Goal: Navigation & Orientation: Understand site structure

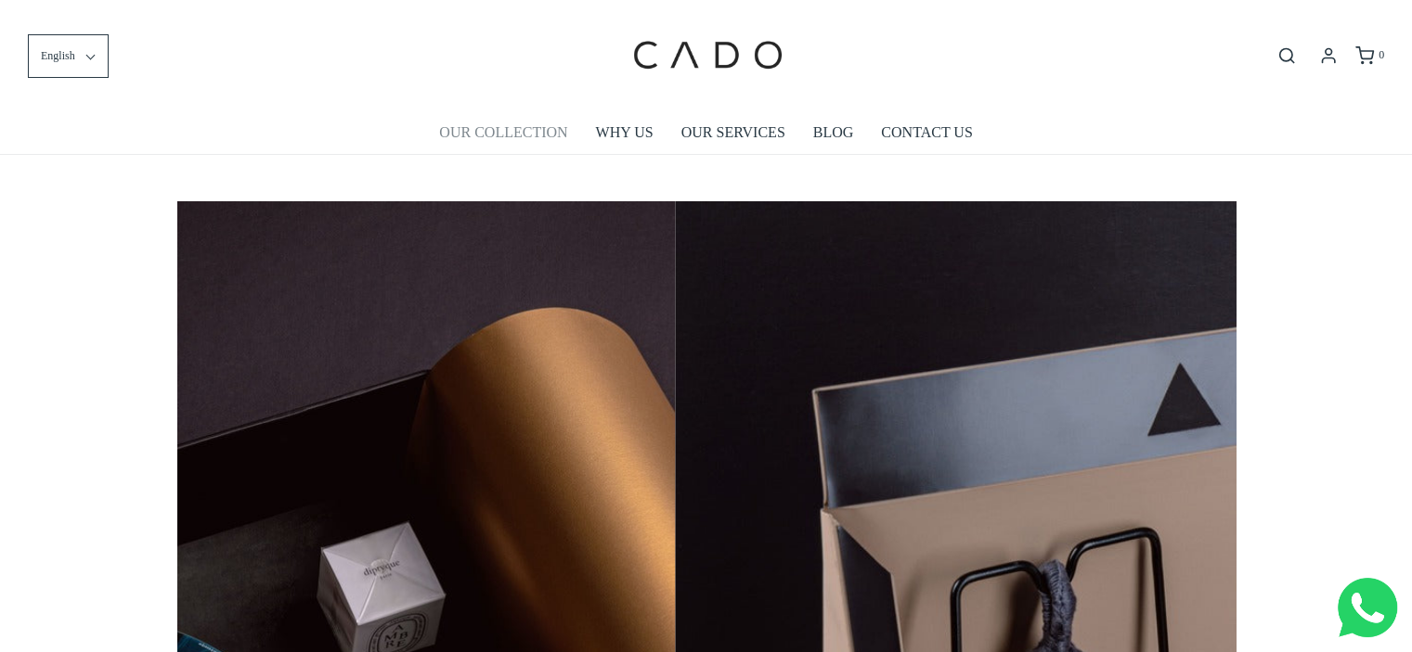
click at [490, 133] on link "OUR COLLECTION" at bounding box center [503, 132] width 128 height 43
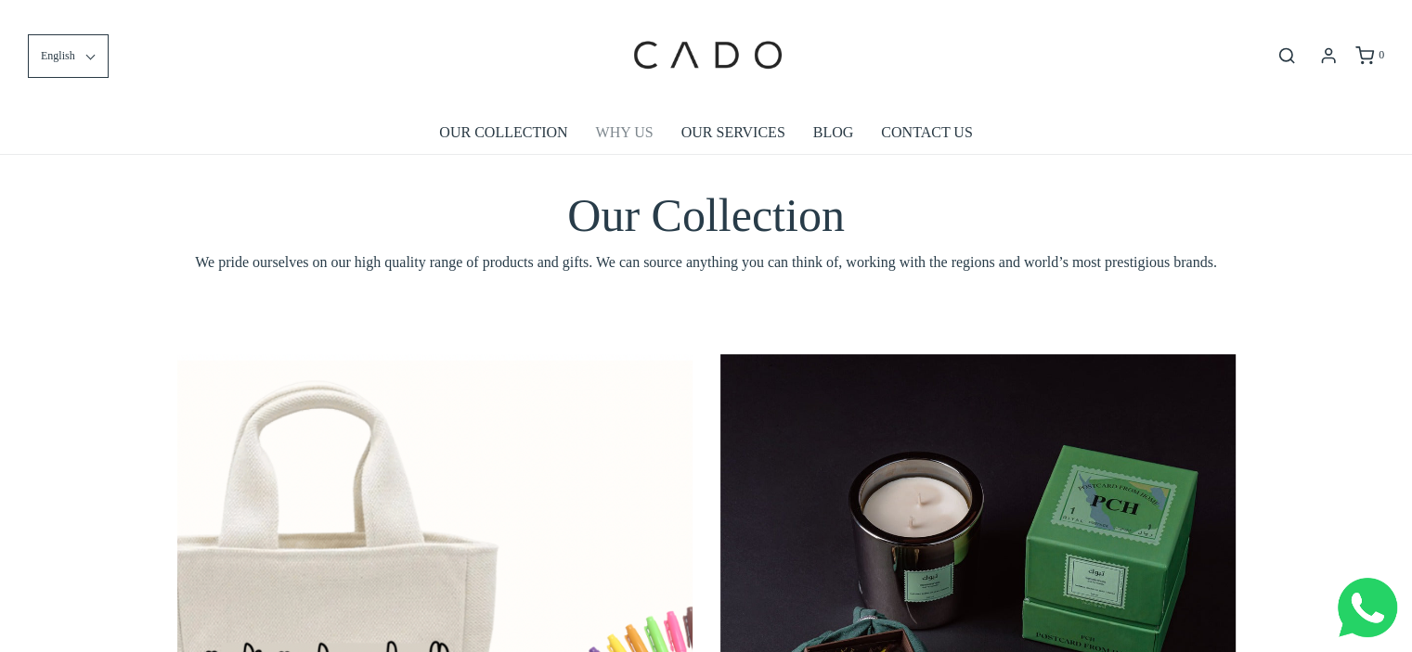
click at [627, 134] on link "WHY US" at bounding box center [625, 132] width 58 height 43
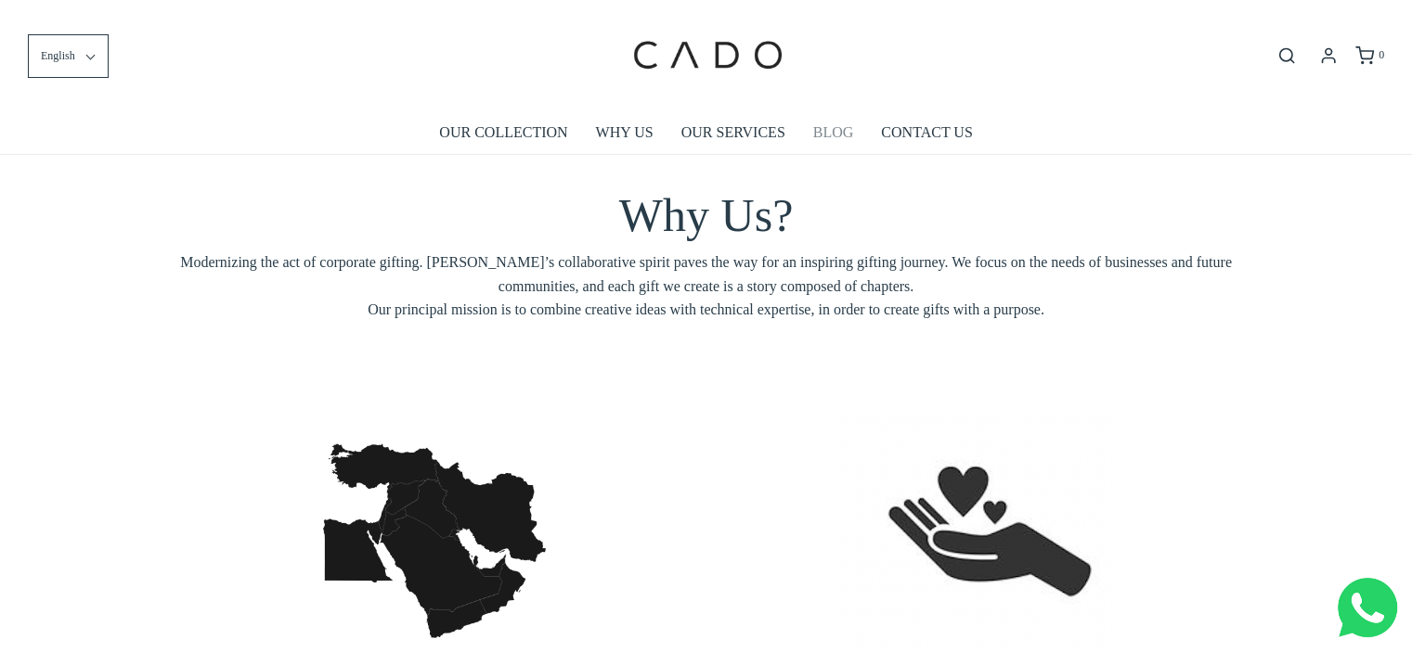
click at [835, 132] on link "BLOG" at bounding box center [833, 132] width 41 height 43
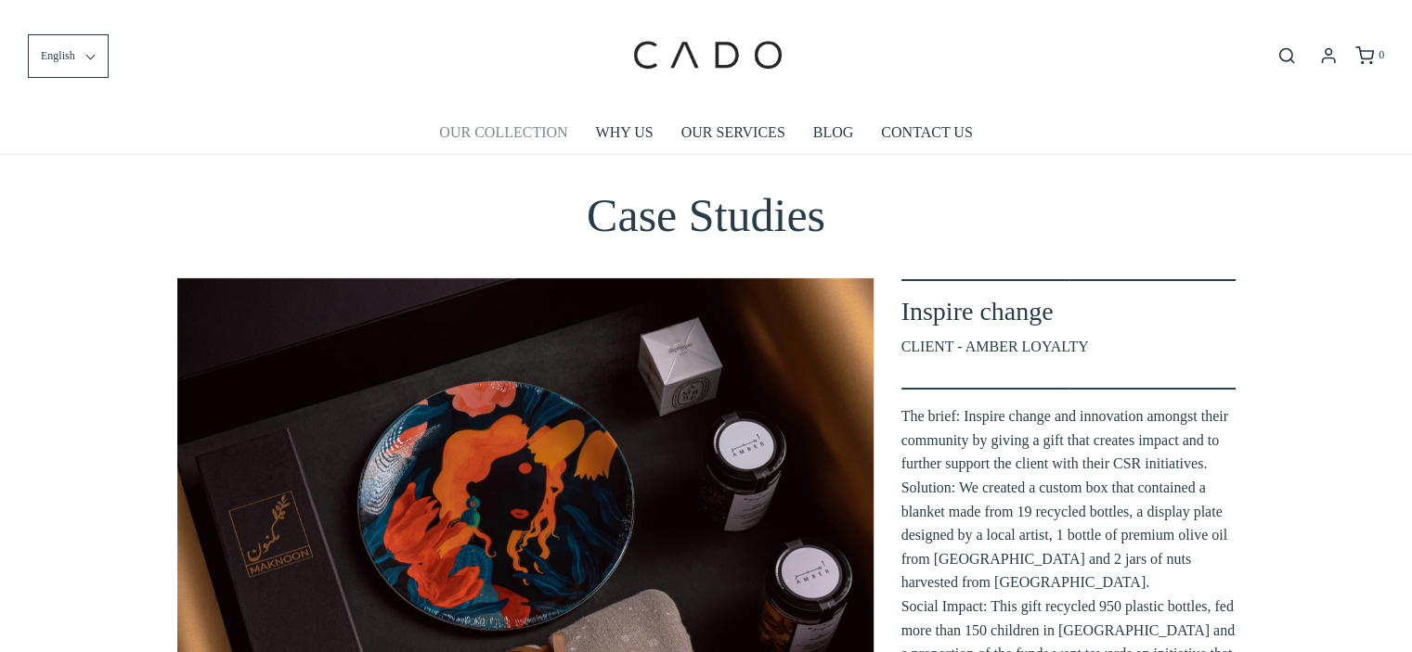
click at [521, 141] on link "OUR COLLECTION" at bounding box center [503, 132] width 128 height 43
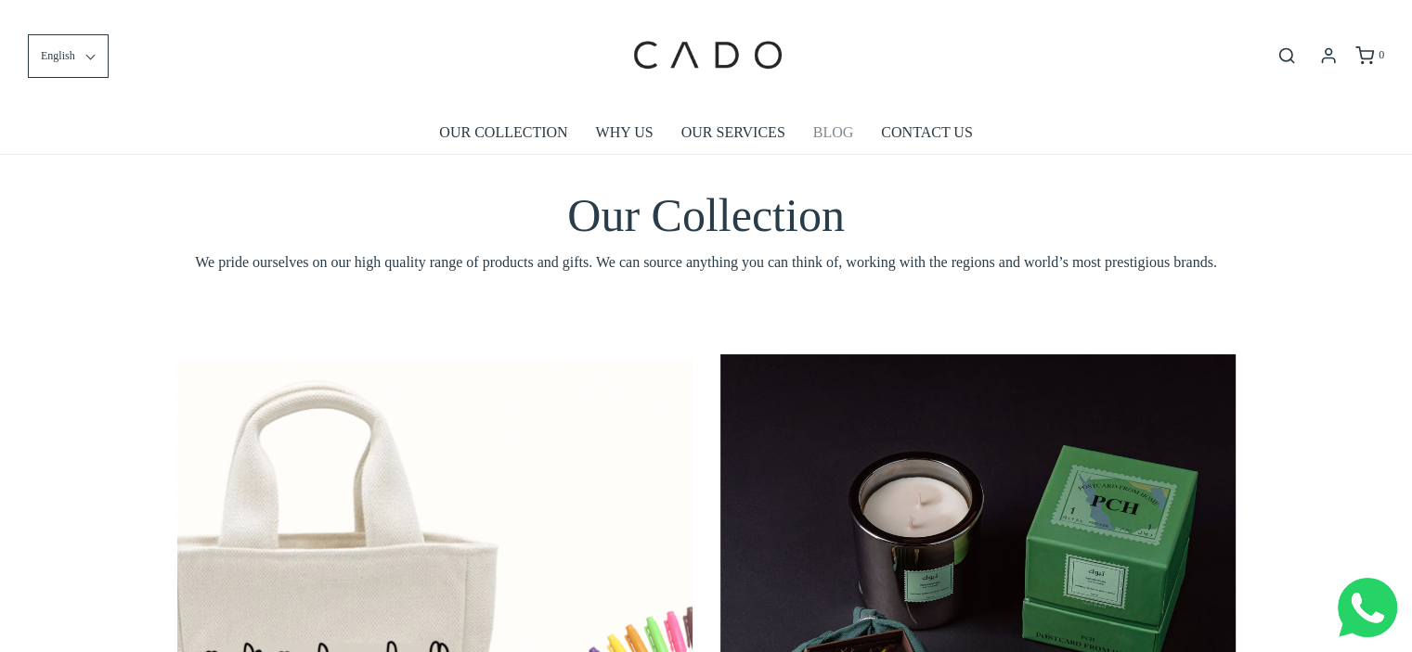
click at [843, 128] on link "BLOG" at bounding box center [833, 132] width 41 height 43
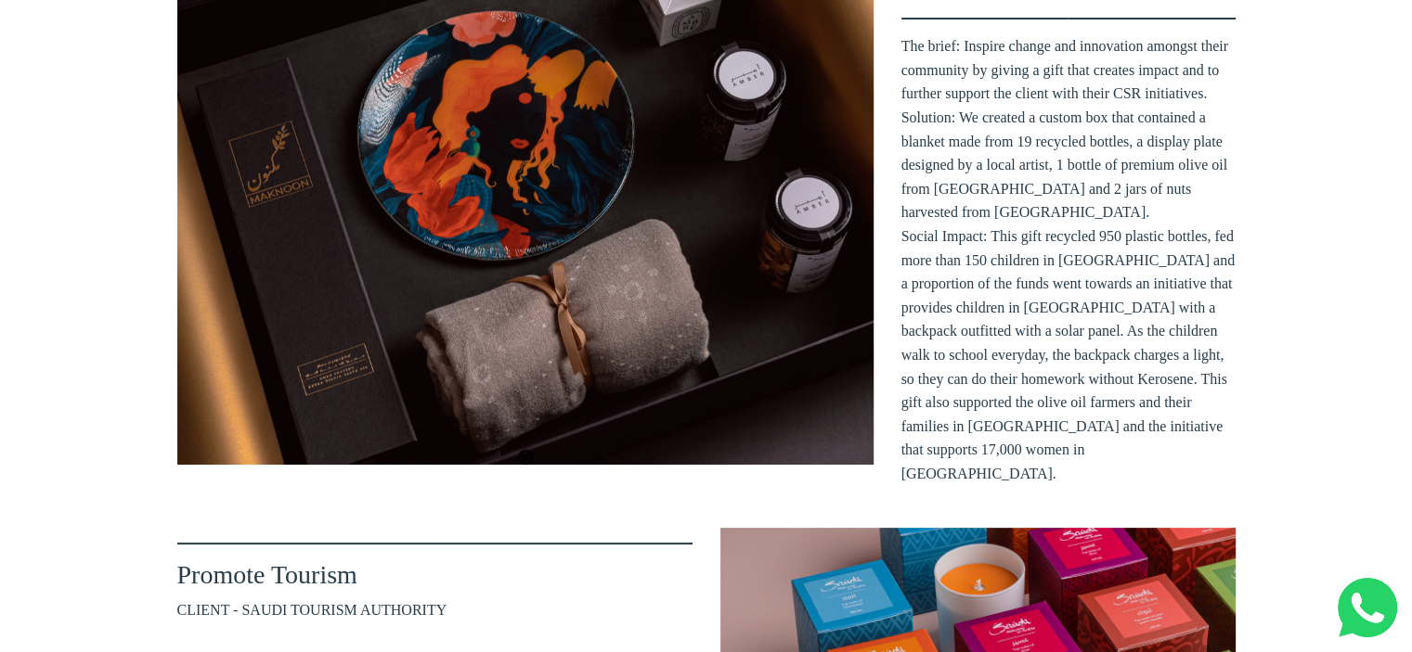
scroll to position [352, 0]
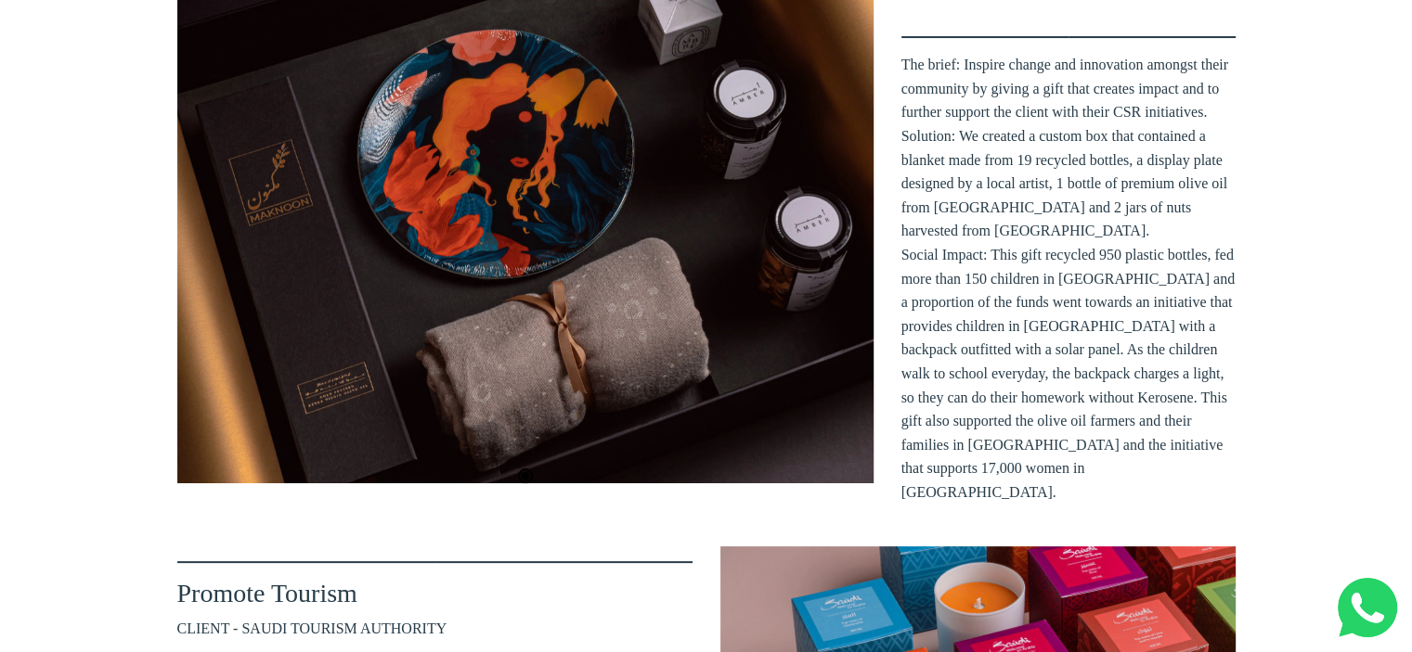
click at [700, 200] on div at bounding box center [525, 205] width 696 height 557
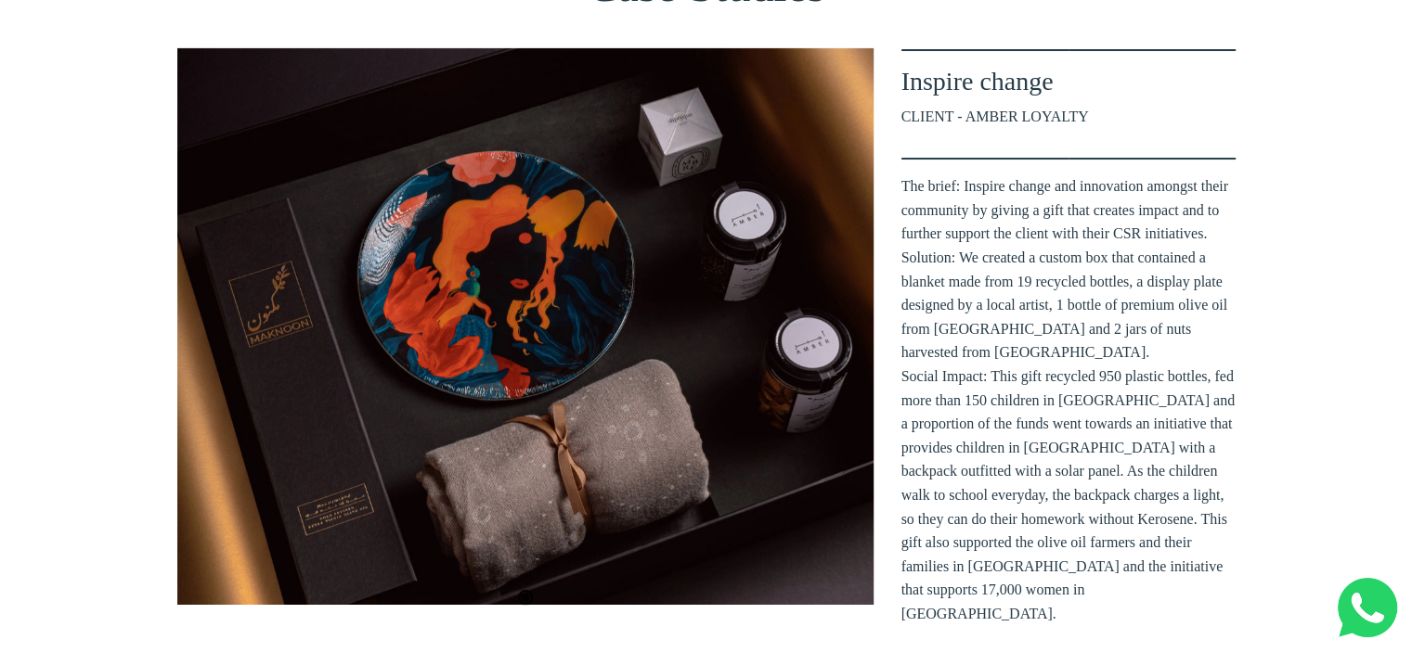
scroll to position [226, 0]
